Goal: Information Seeking & Learning: Learn about a topic

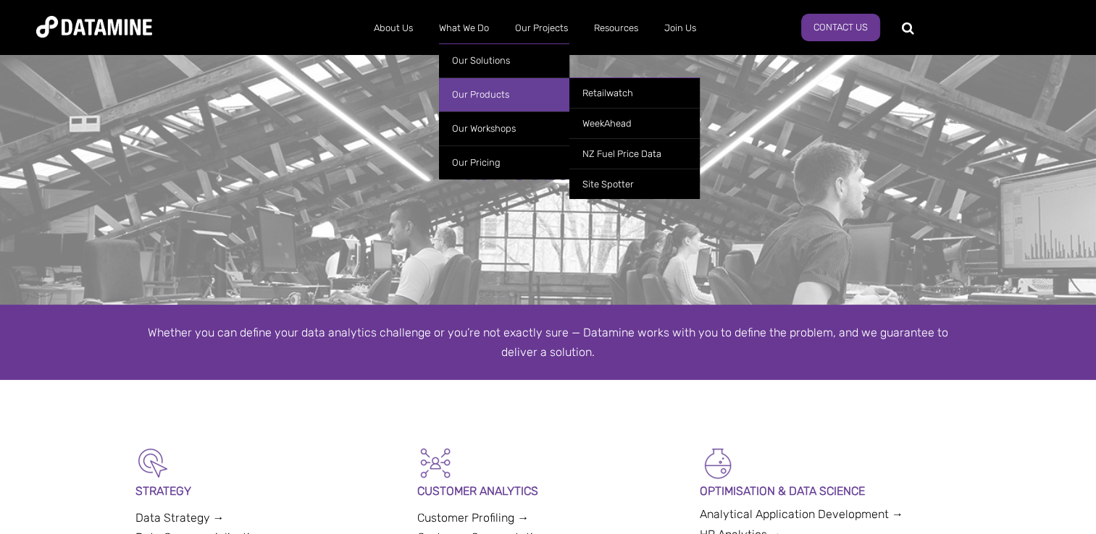
click at [468, 85] on link "Our Products" at bounding box center [504, 94] width 130 height 34
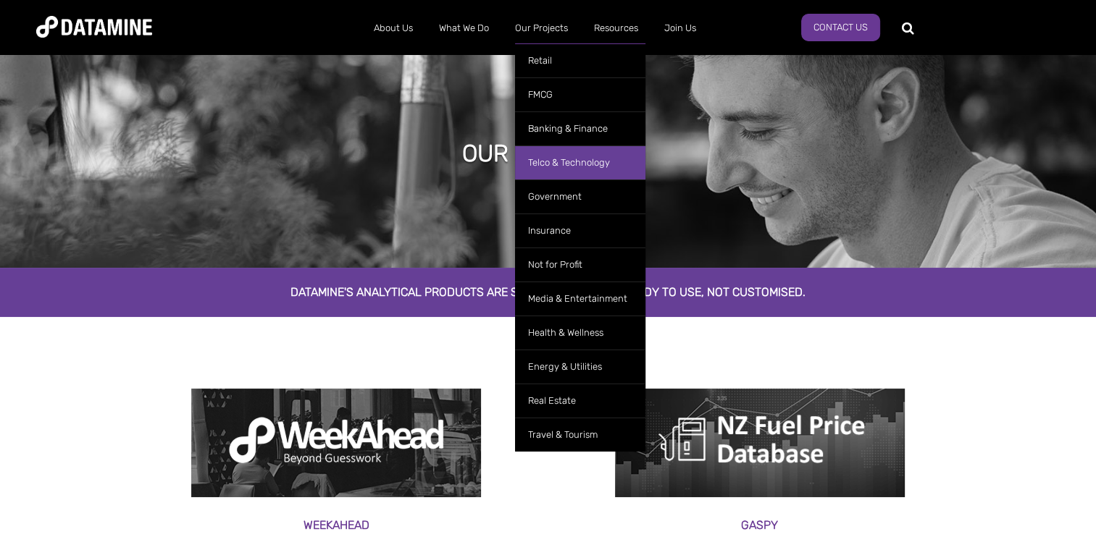
click at [553, 172] on link "Telco & Technology" at bounding box center [580, 163] width 130 height 34
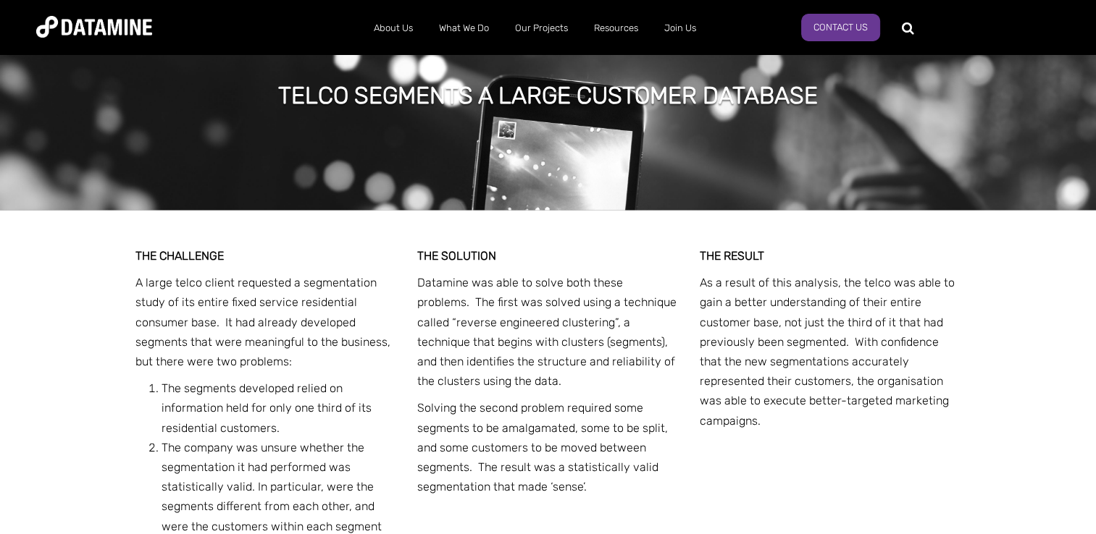
scroll to position [2376, 0]
